Goal: Task Accomplishment & Management: Manage account settings

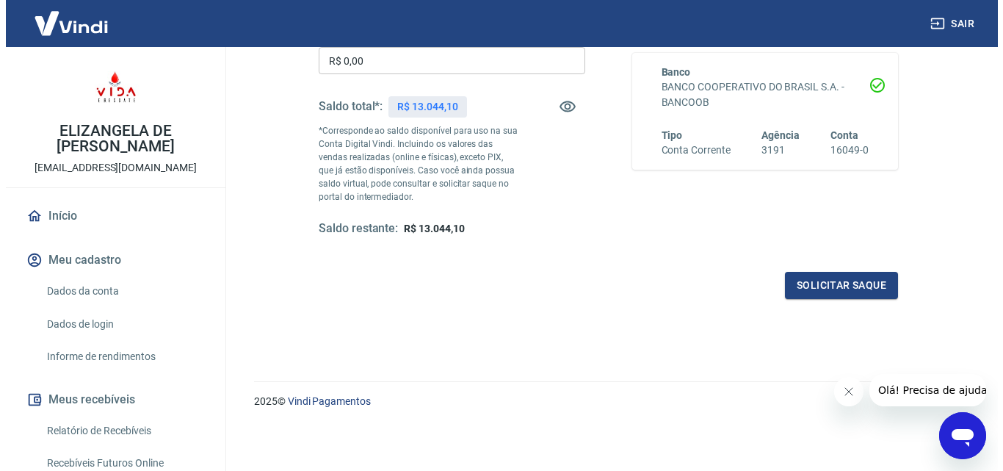
scroll to position [195, 0]
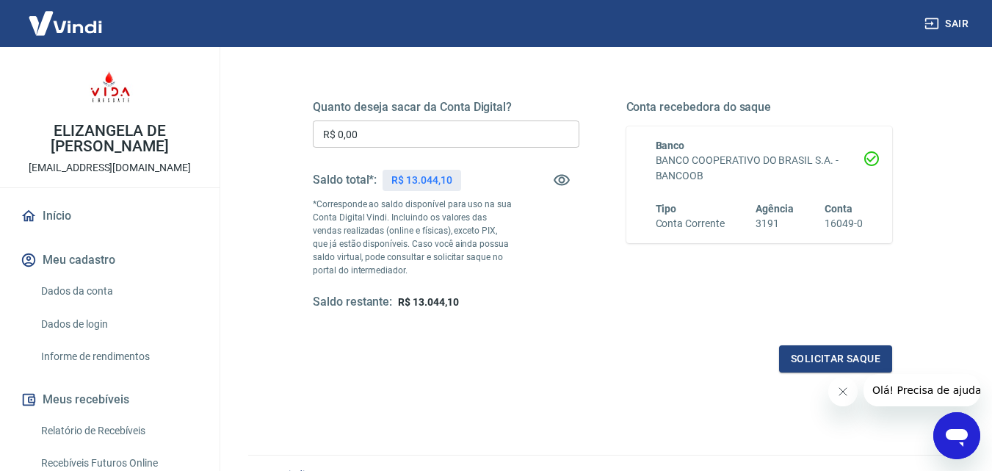
click at [360, 132] on input "R$ 0,00" at bounding box center [446, 133] width 267 height 27
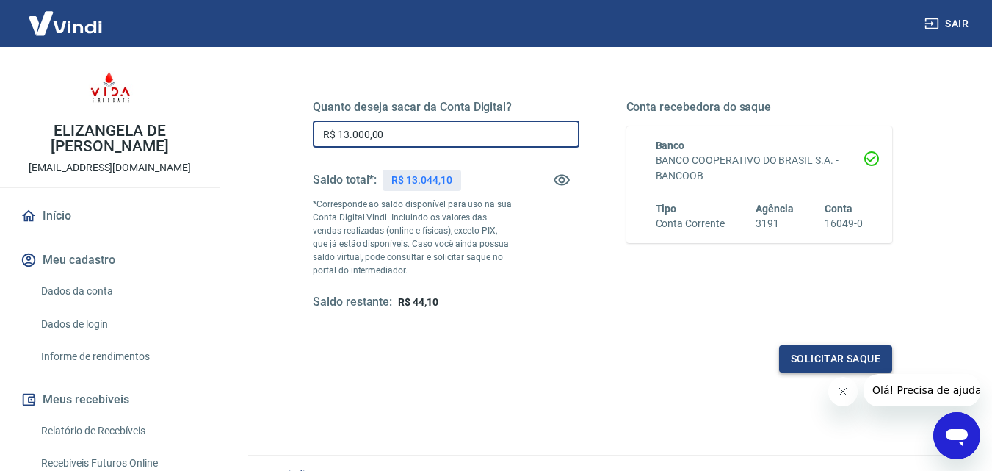
type input "R$ 13.000,00"
click at [836, 358] on button "Solicitar saque" at bounding box center [835, 358] width 113 height 27
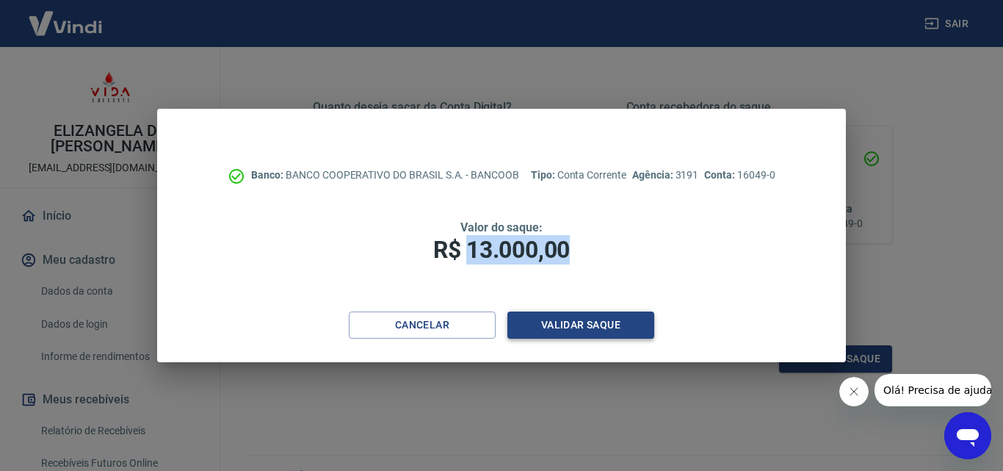
click at [570, 322] on button "Validar saque" at bounding box center [580, 324] width 147 height 27
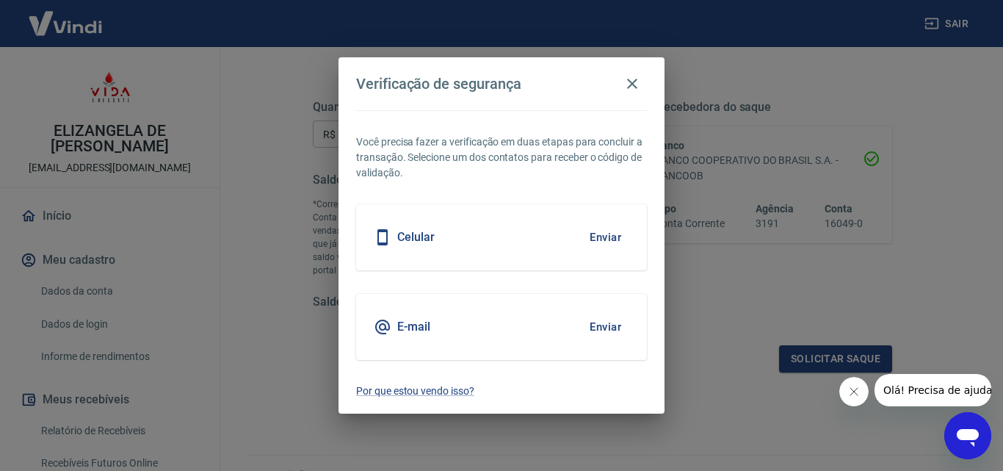
click at [605, 236] on button "Enviar" at bounding box center [605, 237] width 48 height 31
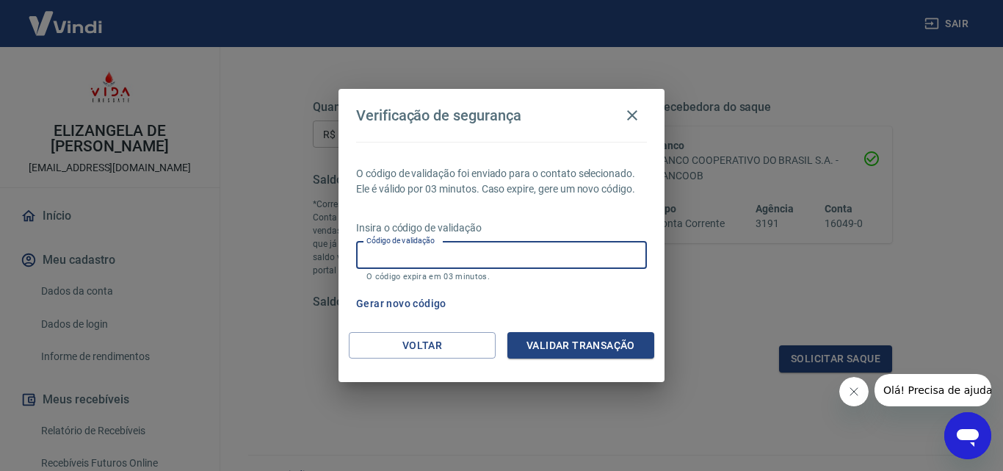
click at [447, 247] on input "Código de validação" at bounding box center [501, 255] width 291 height 27
type input "246679"
click at [603, 343] on button "Validar transação" at bounding box center [580, 345] width 147 height 27
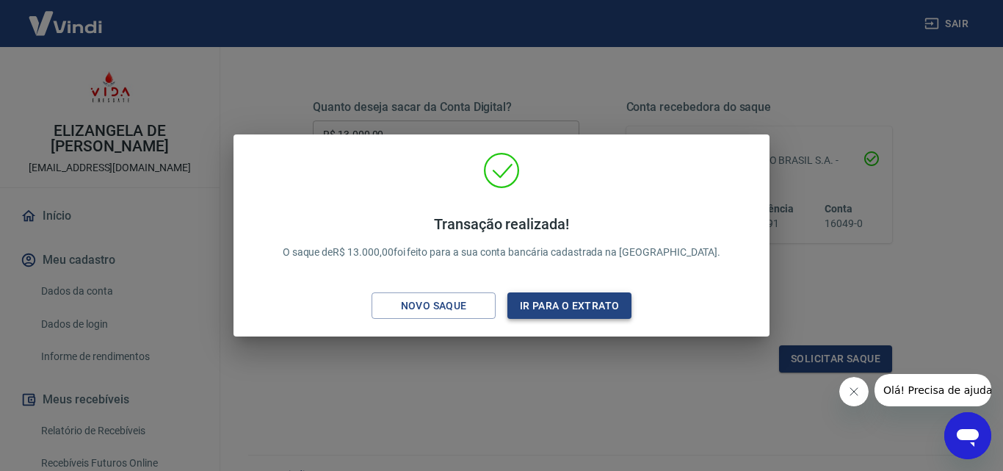
click at [579, 303] on button "Ir para o extrato" at bounding box center [569, 305] width 124 height 27
